Goal: Navigation & Orientation: Find specific page/section

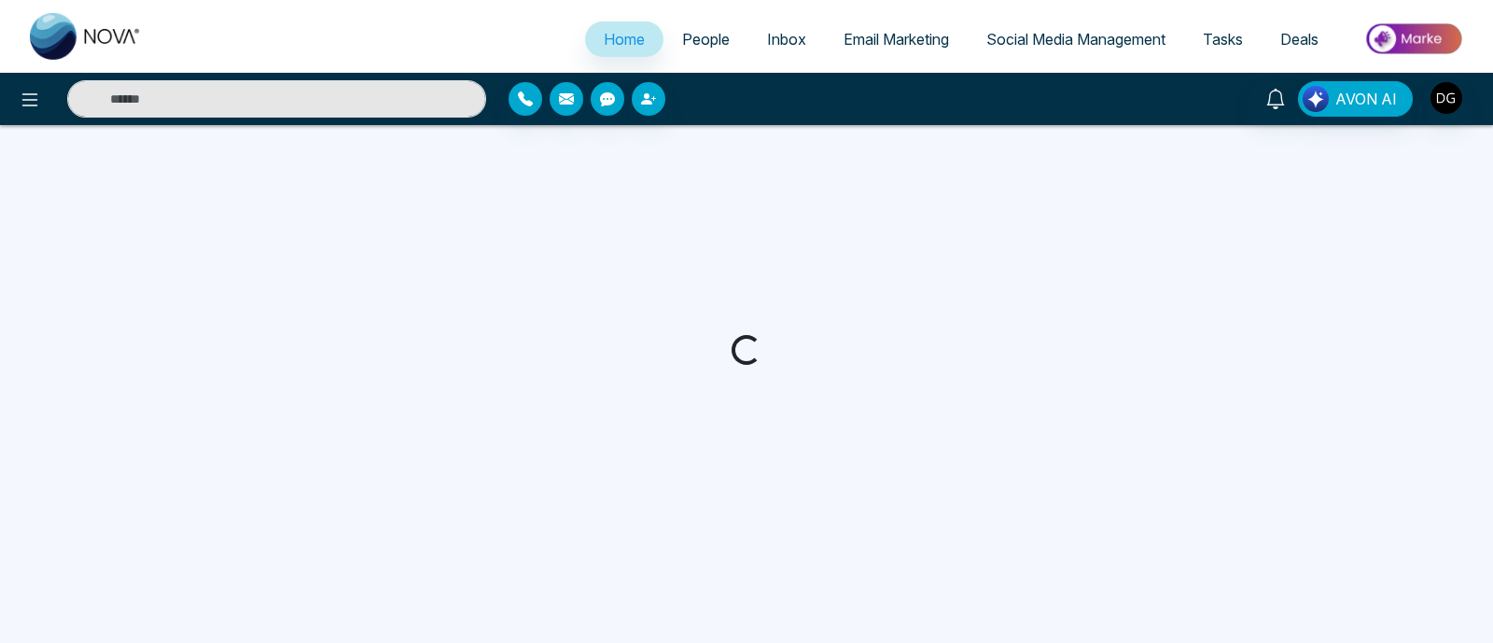
select select "*"
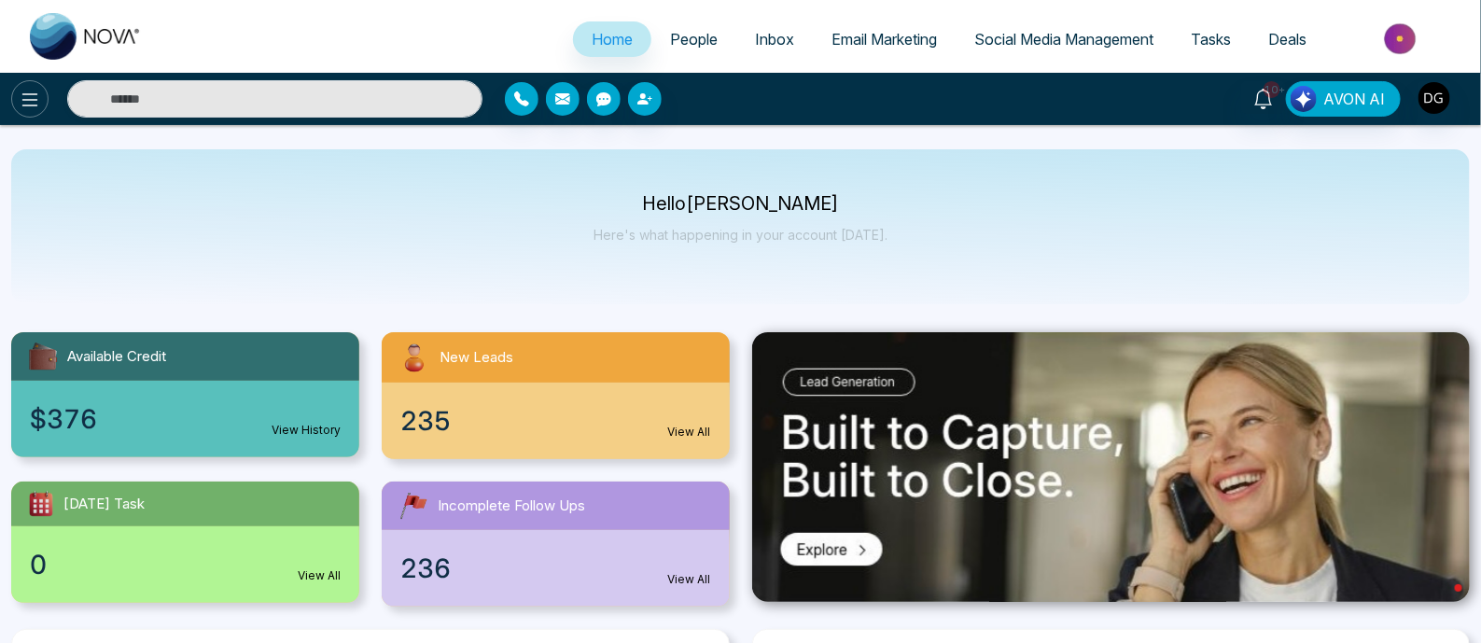
click at [27, 95] on icon at bounding box center [30, 100] width 22 height 22
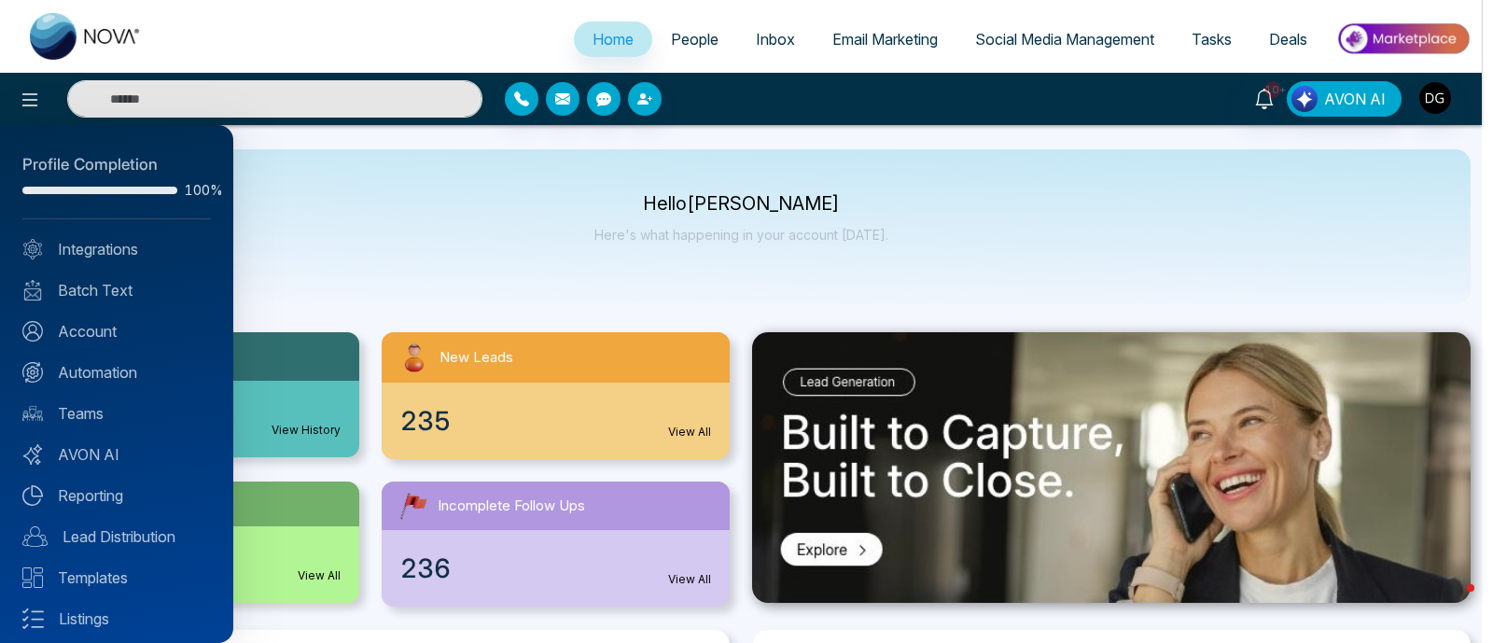
click at [117, 234] on div "Profile Completion 100% Integrations Batch Text Account Automation Teams AVON A…" at bounding box center [116, 384] width 233 height 518
click at [131, 241] on link "Integrations" at bounding box center [116, 249] width 189 height 22
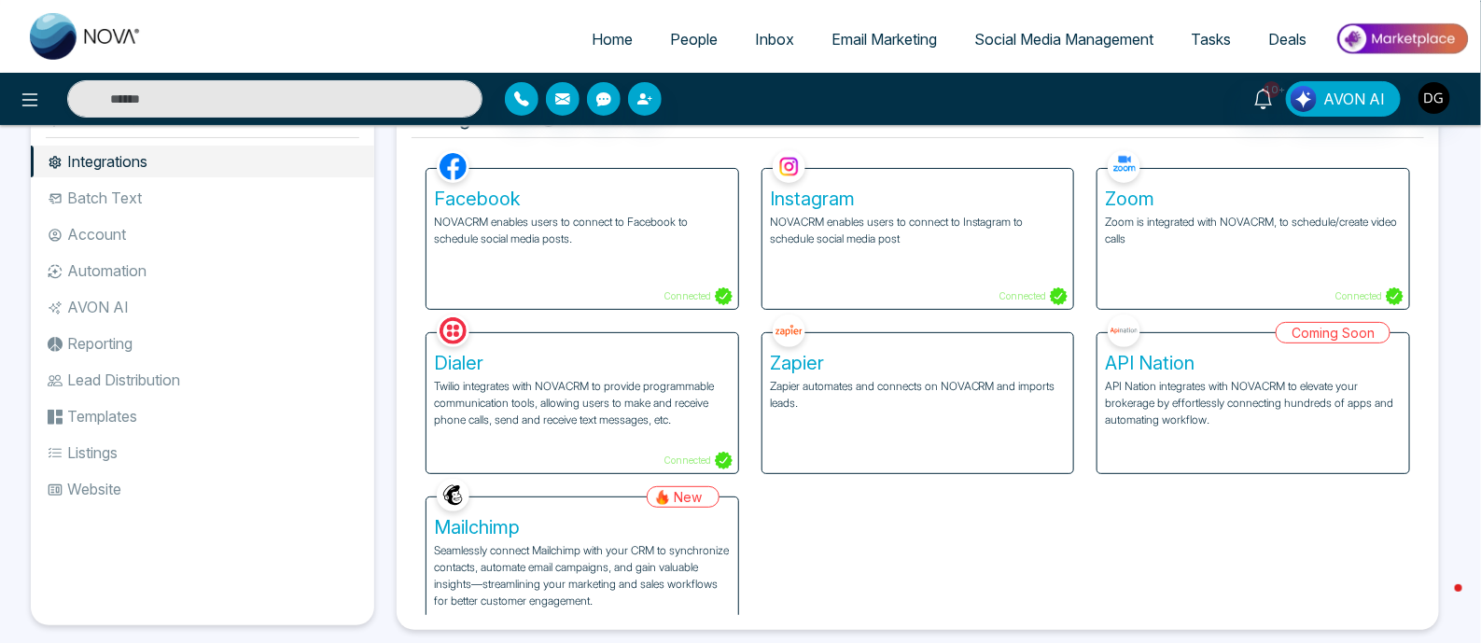
scroll to position [88, 0]
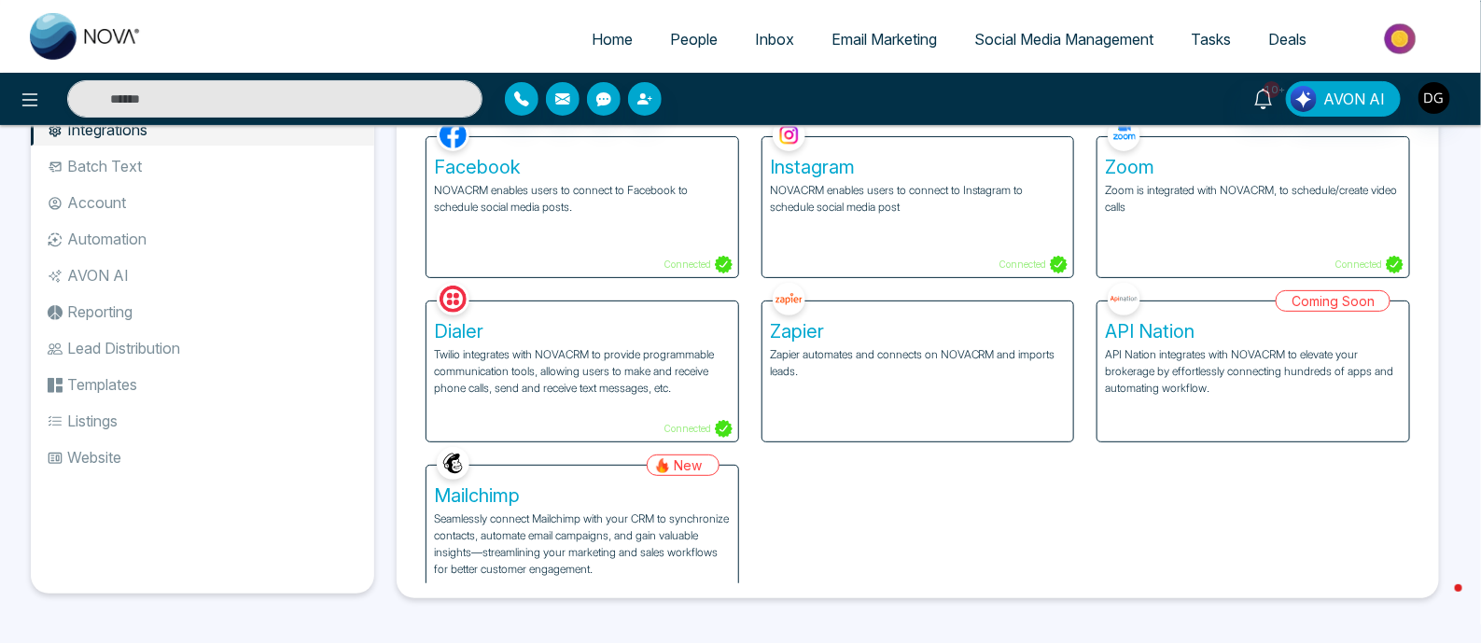
click at [601, 45] on span "Home" at bounding box center [612, 39] width 41 height 19
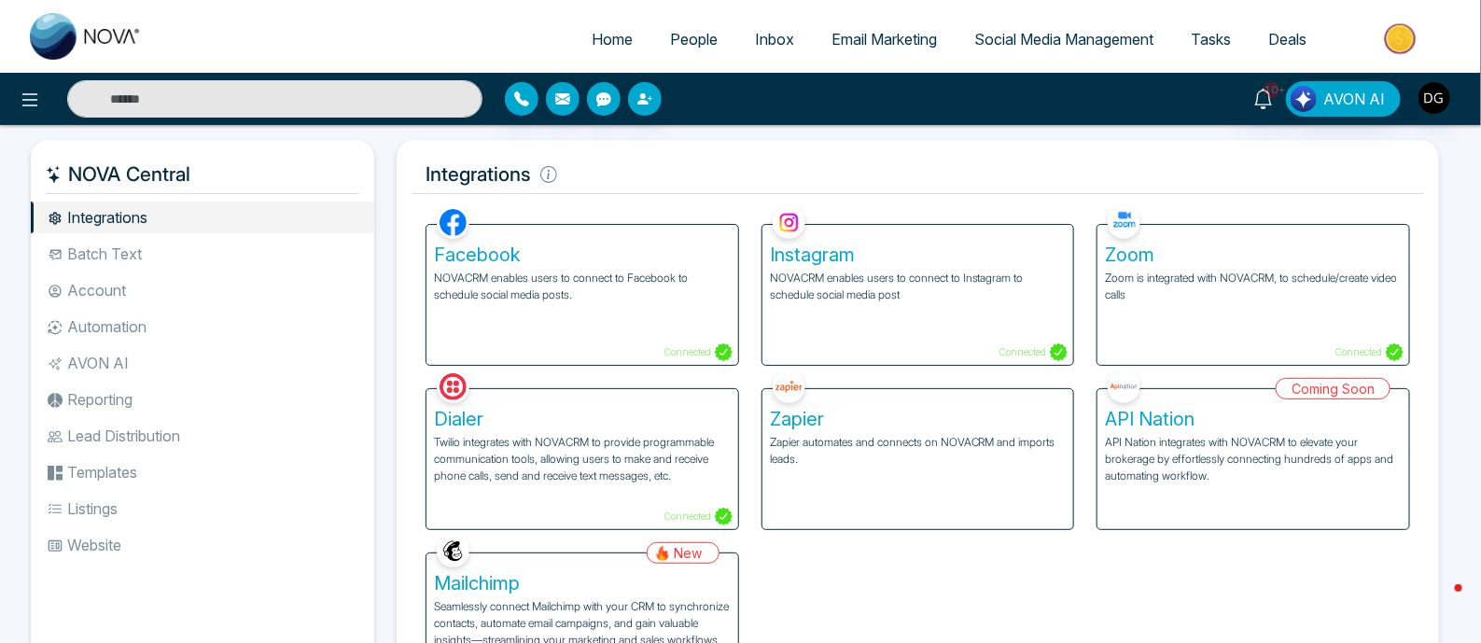
select select "*"
